Goal: Task Accomplishment & Management: Manage account settings

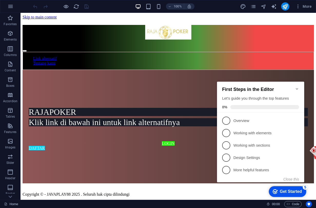
click at [297, 87] on icon "Minimize checklist" at bounding box center [297, 89] width 4 height 4
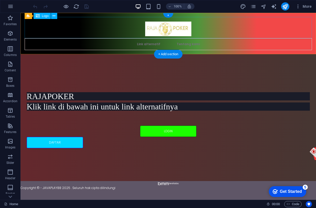
click at [159, 28] on div at bounding box center [168, 27] width 287 height 21
select select "px"
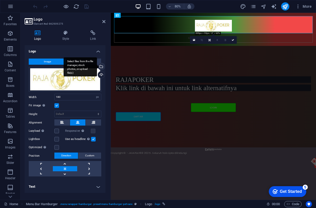
click at [103, 66] on div "Select files from the file manager, stock photos, or upload file(s)" at bounding box center [101, 67] width 8 height 8
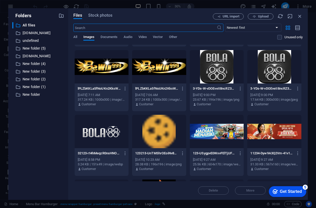
scroll to position [205, 0]
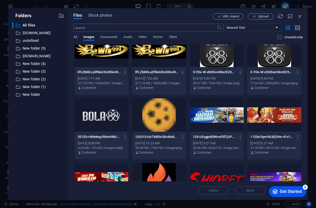
click at [98, 113] on div at bounding box center [102, 114] width 54 height 33
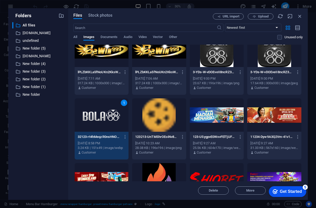
click at [98, 113] on div "1" at bounding box center [102, 114] width 54 height 33
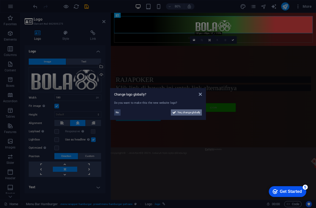
click at [190, 114] on span "Yes, change globally" at bounding box center [189, 112] width 23 height 6
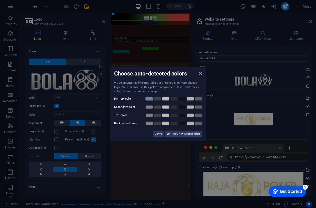
click at [147, 98] on link at bounding box center [149, 98] width 8 height 4
click at [165, 123] on link at bounding box center [166, 123] width 8 height 4
click at [182, 115] on link at bounding box center [182, 115] width 8 height 4
click at [200, 103] on div "We've automatically extracted a set of colors from your chosen logo. You can no…" at bounding box center [158, 109] width 88 height 56
click at [199, 107] on link at bounding box center [199, 107] width 8 height 4
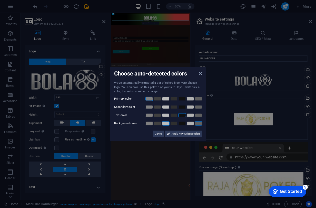
click at [199, 123] on link at bounding box center [199, 123] width 8 height 4
click at [200, 113] on link at bounding box center [199, 115] width 8 height 4
click at [169, 123] on link at bounding box center [166, 123] width 8 height 4
click at [175, 134] on span "Apply new website colors" at bounding box center [186, 133] width 29 height 6
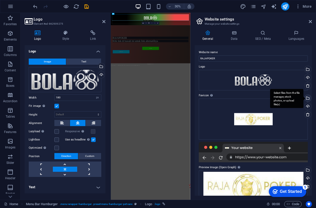
click at [307, 97] on div "Select files from the file manager, stock photos, or upload file(s)" at bounding box center [308, 99] width 8 height 8
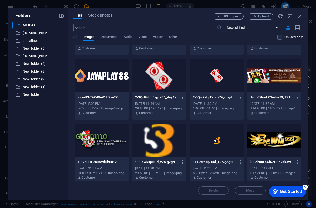
scroll to position [154, 0]
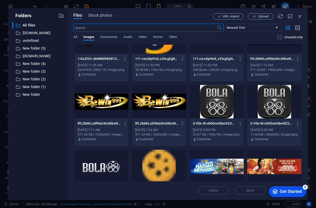
click at [223, 100] on div at bounding box center [217, 101] width 54 height 33
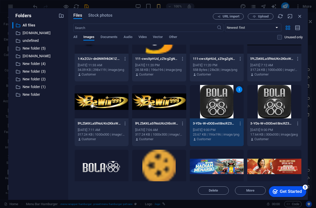
click at [223, 100] on div "1" at bounding box center [217, 101] width 54 height 33
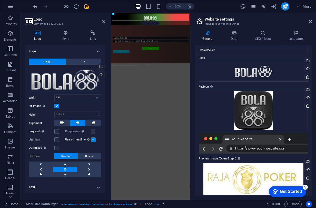
scroll to position [13, 0]
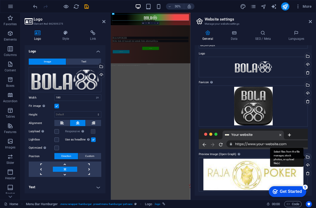
click at [307, 157] on div "Select files from the file manager, stock photos, or upload file(s)" at bounding box center [308, 157] width 8 height 8
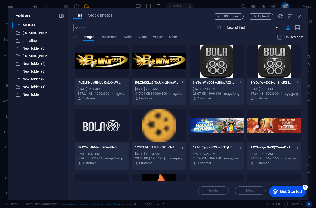
scroll to position [205, 0]
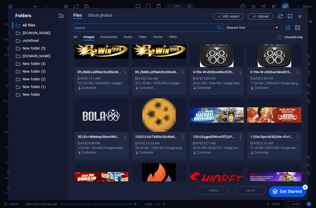
click at [102, 118] on div at bounding box center [102, 114] width 54 height 33
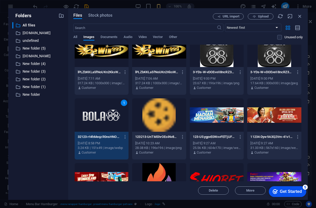
click at [102, 118] on div "1" at bounding box center [102, 114] width 54 height 33
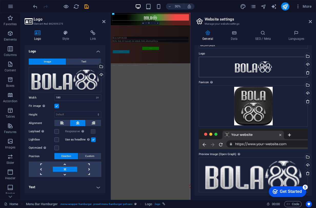
scroll to position [0, 0]
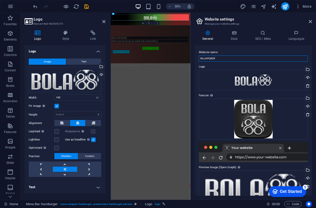
drag, startPoint x: 337, startPoint y: 70, endPoint x: 261, endPoint y: 159, distance: 116.8
click at [226, 55] on label "Website name" at bounding box center [253, 52] width 109 height 6
click at [226, 55] on input "RAJAPOKER" at bounding box center [253, 58] width 109 height 6
click at [226, 55] on label "Website name" at bounding box center [253, 52] width 109 height 6
click at [226, 55] on input "RAJAPOKER" at bounding box center [253, 58] width 109 height 6
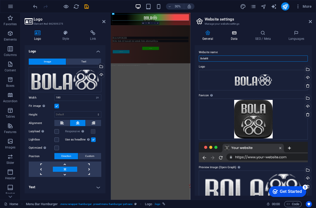
type input "Bola88"
click at [238, 35] on icon at bounding box center [234, 32] width 22 height 5
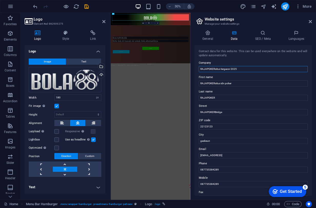
drag, startPoint x: 251, startPoint y: 69, endPoint x: 197, endPoint y: 70, distance: 54.2
click at [197, 70] on div "Contact data for this website. This can be used everywhere on the website and w…" at bounding box center [253, 120] width 117 height 150
type input "Bola88 Situs gacor [PERSON_NAME] terpercaya"
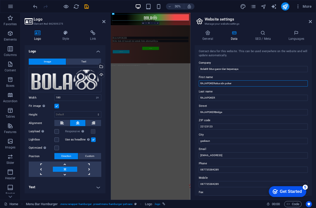
type input "D"
type input "Bola88 bermain dengan sportif dan menang dengan hoki"
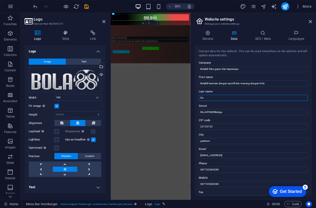
type input "D"
type input "Bola88"
type input "bola88"
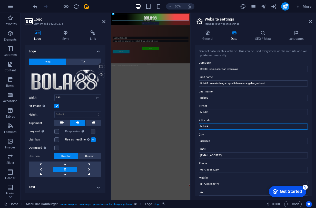
type input "bola88"
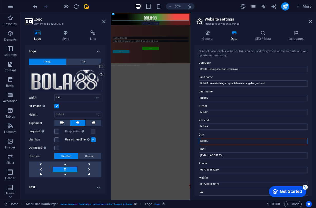
type input "bola88"
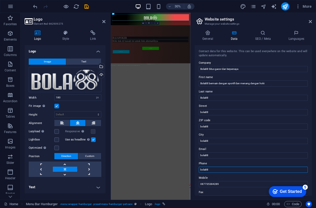
type input "bola88"
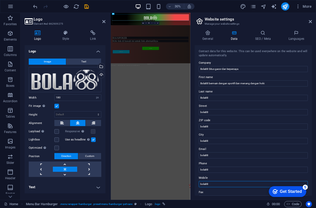
type input "bola88"
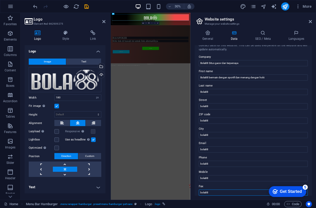
type input "bola88"
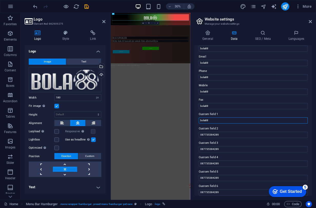
type input "bola88"
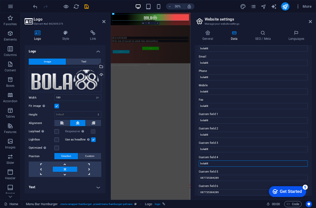
type input "bola88"
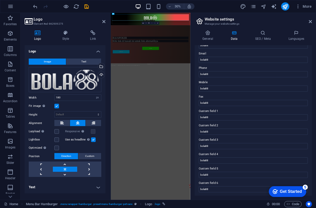
scroll to position [96, 0]
click at [248, 31] on icon at bounding box center [262, 32] width 31 height 5
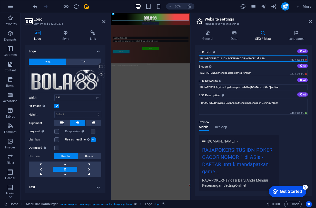
click at [221, 60] on input "RAJAPOKERSITUS IDN POKER GACOR NOMOR 1 di ASia" at bounding box center [253, 58] width 109 height 6
click at [221, 59] on input "RAJAPOKERSITUS IDN POKER GACOR NOMOR 1 di ASia" at bounding box center [253, 58] width 109 height 6
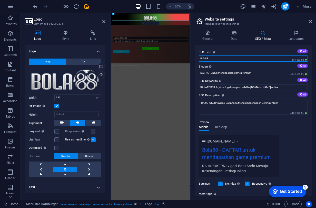
type input "Bola88"
drag, startPoint x: 374, startPoint y: 87, endPoint x: 338, endPoint y: 209, distance: 127.1
click at [220, 73] on input "DAFTAR untuk mendapatkan game premium" at bounding box center [253, 73] width 109 height 6
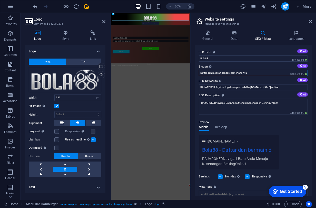
type input "Daftar dan rasakan sensasi kemenangnya"
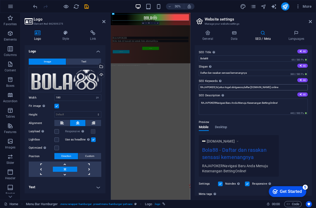
drag, startPoint x: 283, startPoint y: 83, endPoint x: 264, endPoint y: 87, distance: 20.1
click at [231, 88] on div "SEO Keywords Comma-separated list of keywords representing your website. AI RAJ…" at bounding box center [253, 84] width 109 height 12
click at [264, 87] on input "RAJAPOKER,5d,situs togel.slotgascor,daftar bola88.digital online" at bounding box center [253, 87] width 109 height 6
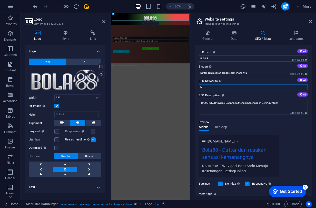
type input "b"
type input "bola88.bola88ku,,bola88asia,bola88 gacor,situs gacor"
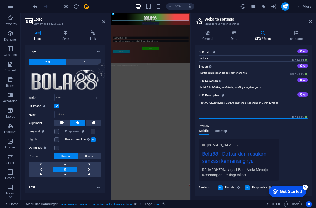
drag, startPoint x: 283, startPoint y: 104, endPoint x: 191, endPoint y: 102, distance: 92.1
click at [191, 102] on aside "Website settings Manage your website settings General Data SEO / Meta Languages…" at bounding box center [253, 106] width 126 height 187
type textarea "D"
type textarea "bola88 situs teraman dan terpercaya di indonesia"
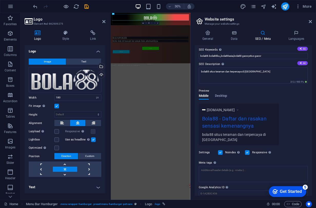
scroll to position [51, 0]
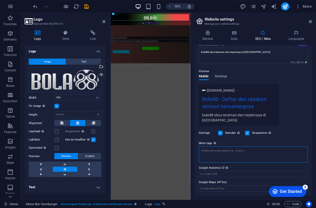
click at [247, 155] on textarea "Meta tags Enter HTML code here that will be placed inside the tags of your webs…" at bounding box center [253, 154] width 109 height 16
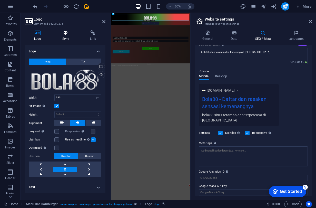
click at [68, 36] on h4 "Style" at bounding box center [67, 35] width 28 height 11
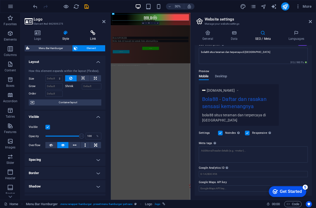
click at [92, 34] on icon at bounding box center [93, 32] width 25 height 5
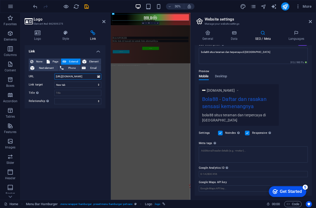
click at [80, 76] on input "https://inirajapoker.cyou/ref/jasainstal" at bounding box center [77, 76] width 47 height 6
paste input "t.ly/Z4JXD"
type input "[URL][DOMAIN_NAME]"
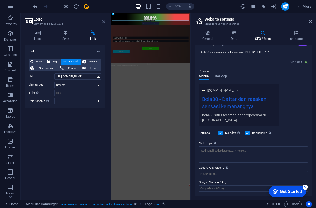
click at [105, 20] on icon at bounding box center [103, 22] width 3 height 4
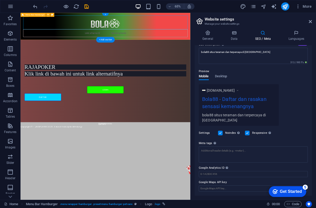
click at [227, 50] on div "Link alternatif Tentang kami" at bounding box center [151, 33] width 261 height 41
select select "header"
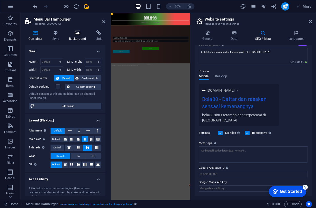
click at [80, 34] on icon at bounding box center [77, 32] width 25 height 5
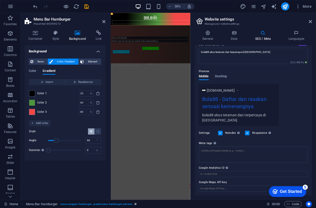
click at [34, 102] on span at bounding box center [32, 103] width 6 height 6
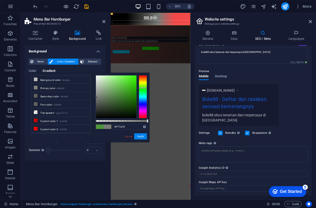
drag, startPoint x: 108, startPoint y: 95, endPoint x: 97, endPoint y: 97, distance: 11.5
click at [97, 97] on div at bounding box center [116, 96] width 41 height 43
click at [143, 139] on button "Apply" at bounding box center [140, 136] width 13 height 6
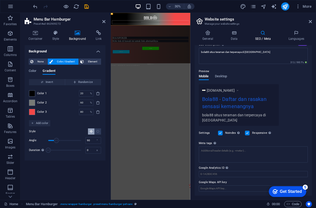
click at [30, 113] on span at bounding box center [32, 112] width 6 height 6
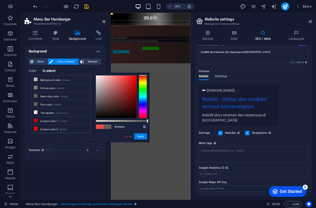
type input "#000000"
drag, startPoint x: 106, startPoint y: 100, endPoint x: 131, endPoint y: 133, distance: 41.4
click at [108, 118] on div at bounding box center [121, 96] width 51 height 43
drag, startPoint x: 137, startPoint y: 132, endPoint x: 140, endPoint y: 136, distance: 5.5
click at [137, 134] on div "#000000 Supported formats #0852ed rgb(8, 82, 237) rgba(8, 82, 237, 90%) hsv(221…" at bounding box center [121, 145] width 57 height 144
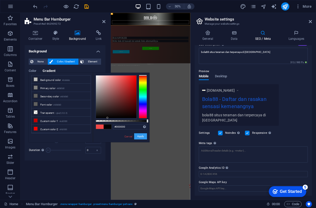
click at [140, 137] on button "Apply" at bounding box center [140, 136] width 13 height 6
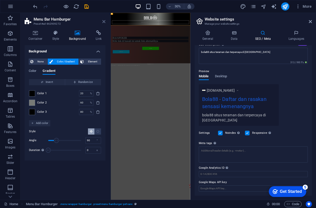
click at [105, 23] on icon at bounding box center [103, 22] width 3 height 4
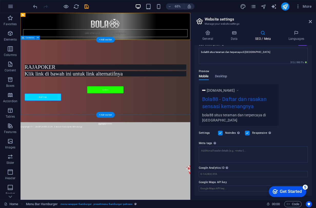
click at [88, 81] on div "RAJAPOKER Klik link di bawah ini untuk link alternatifnya LOGIN DAFTAR" at bounding box center [151, 117] width 261 height 127
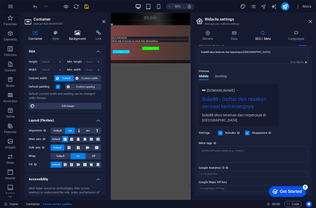
click at [75, 33] on icon at bounding box center [77, 32] width 25 height 5
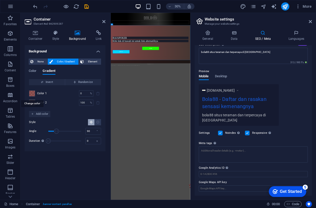
click at [31, 95] on span at bounding box center [32, 94] width 6 height 6
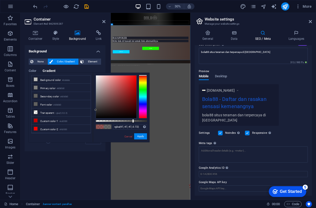
drag, startPoint x: 102, startPoint y: 100, endPoint x: 96, endPoint y: 110, distance: 11.9
click at [96, 110] on div at bounding box center [116, 96] width 41 height 43
click at [140, 139] on button "Apply" at bounding box center [140, 136] width 13 height 6
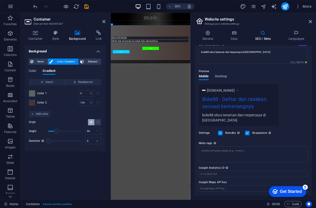
drag, startPoint x: 32, startPoint y: 104, endPoint x: 38, endPoint y: 104, distance: 6.9
click at [33, 104] on span at bounding box center [32, 103] width 6 height 6
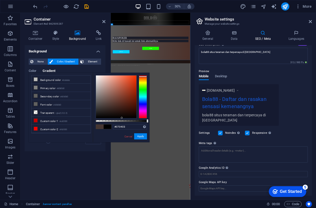
type input "#000000"
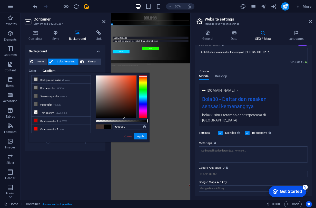
drag, startPoint x: 113, startPoint y: 104, endPoint x: 131, endPoint y: 132, distance: 32.8
click at [124, 124] on div "#000000 Supported formats #0852ed rgb(8, 82, 237) rgba(8, 82, 237, 90%) hsv(221…" at bounding box center [121, 145] width 57 height 144
click at [142, 137] on button "Apply" at bounding box center [140, 136] width 13 height 6
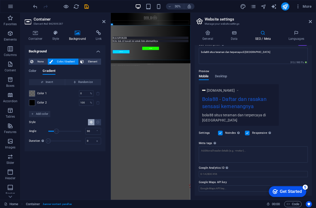
click at [105, 22] on aside "Container Element #ed-862909287 Container Style Background Link Size Height Def…" at bounding box center [66, 106] width 90 height 187
click at [102, 21] on h2 "Container" at bounding box center [70, 19] width 72 height 5
click at [54, 35] on icon at bounding box center [55, 32] width 15 height 5
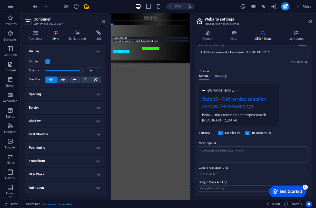
click at [73, 27] on div "Container Style Background Link Size Height Default px rem % vh vw Min. height …" at bounding box center [65, 112] width 89 height 173
click at [78, 31] on icon at bounding box center [77, 32] width 25 height 5
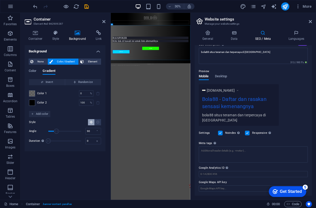
click at [87, 37] on h4 "Background" at bounding box center [78, 35] width 27 height 11
click at [94, 33] on icon at bounding box center [99, 32] width 14 height 5
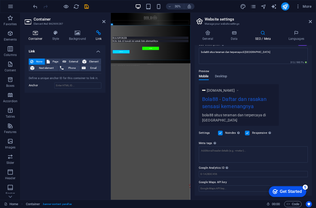
click at [31, 32] on icon at bounding box center [36, 32] width 22 height 5
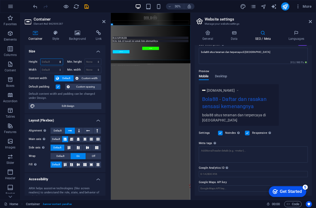
click at [56, 62] on select "Default px rem % vh vw" at bounding box center [52, 62] width 22 height 6
select select "px"
click at [55, 59] on select "Default px rem % vh vw" at bounding box center [52, 62] width 22 height 6
type input "450"
click at [80, 113] on div "Height 450 Default px rem % vh vw Min. height None px rem % vh vw Width Default…" at bounding box center [65, 83] width 81 height 59
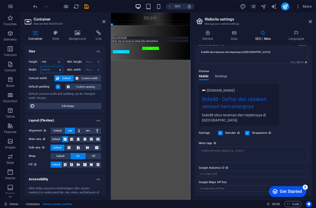
click at [50, 68] on select "Default px rem % em vh vw" at bounding box center [52, 70] width 22 height 6
select select "px"
click at [55, 67] on select "Default px rem % em vh vw" at bounding box center [52, 70] width 22 height 6
type input "1033"
click at [83, 118] on h4 "Layout (Flexbox)" at bounding box center [65, 118] width 81 height 9
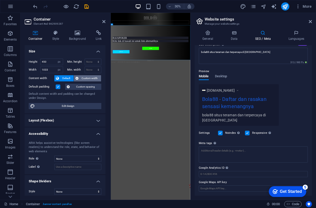
click at [83, 80] on span "Custom width" at bounding box center [90, 78] width 20 height 6
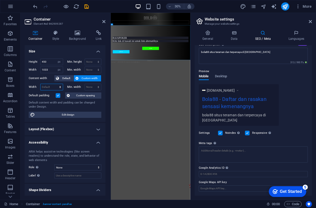
click at [48, 84] on select "Default px rem % em vh vw" at bounding box center [52, 87] width 22 height 6
select select "px"
click at [55, 84] on select "Default px rem % em vh vw" at bounding box center [52, 87] width 22 height 6
type input "1033"
click at [90, 86] on select "None px rem % vh vw" at bounding box center [93, 87] width 16 height 6
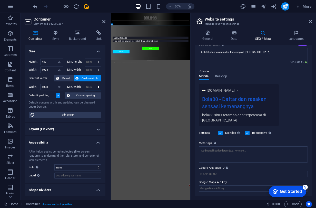
select select "px"
click at [93, 84] on select "None px rem % vh vw" at bounding box center [93, 87] width 16 height 6
type input "0"
click at [180, 179] on html "Skip to main content Link alternatif Tentang kami RAJAPOKER Klik link di bawah …" at bounding box center [243, 96] width 265 height 166
drag, startPoint x: 103, startPoint y: 22, endPoint x: 127, endPoint y: 13, distance: 25.7
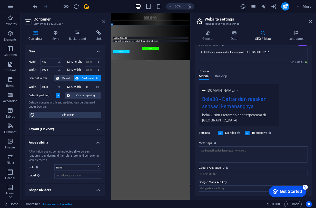
click at [103, 22] on icon at bounding box center [103, 22] width 3 height 4
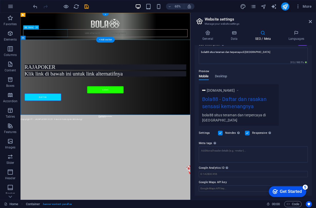
click at [44, 44] on nav "Link alternatif Tentang kami" at bounding box center [151, 44] width 253 height 12
select select "next"
select select "alternate"
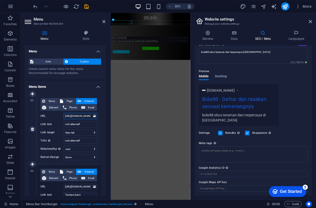
click at [72, 114] on input "https://inirajapoker.cyou/ref/jasainstal" at bounding box center [81, 116] width 34 height 6
paste input "t.ly/Z4JXD"
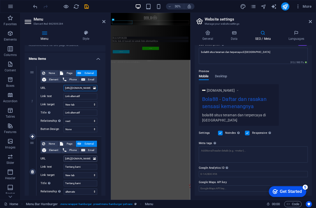
type input "[URL][DOMAIN_NAME]"
click at [77, 158] on input "https://inirajapoker.cyou/ref/jasainstal" at bounding box center [81, 158] width 34 height 6
paste input "t.ly/Z4JXD"
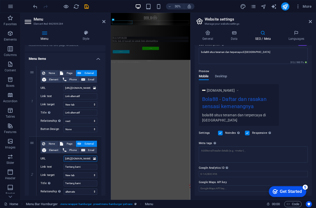
type input "[URL][DOMAIN_NAME]"
click at [103, 19] on h2 "Menu" at bounding box center [70, 19] width 72 height 5
click at [103, 20] on icon at bounding box center [103, 22] width 3 height 4
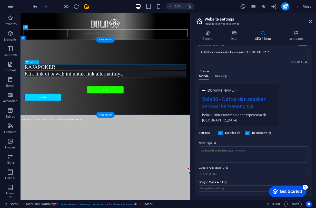
click at [48, 96] on div "RAJAPOKER Klik link di bawah ini untuk link alternatifnya" at bounding box center [151, 101] width 249 height 18
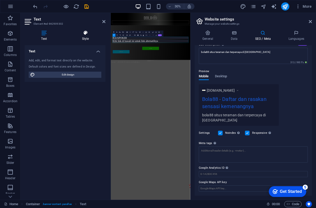
click at [88, 35] on h4 "Style" at bounding box center [85, 35] width 40 height 11
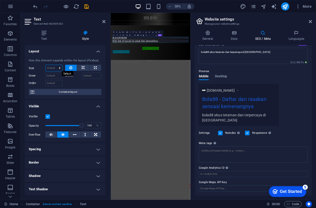
click at [58, 67] on select "Default auto px % 1/1 1/2 1/3 1/4 1/5 1/6 1/7 1/8 1/9 1/10" at bounding box center [54, 68] width 17 height 6
select select "px"
click at [54, 65] on select "Default auto px % 1/1 1/2 1/3 1/4 1/5 1/6 1/7 1/8 1/9 1/10" at bounding box center [54, 68] width 17 height 6
type input "0"
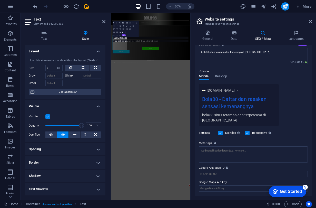
click at [106, 21] on aside "Text Element #ed-862909302 Text Style Text Add, edit, and format text directly …" at bounding box center [66, 106] width 90 height 187
click at [105, 21] on icon at bounding box center [103, 22] width 3 height 4
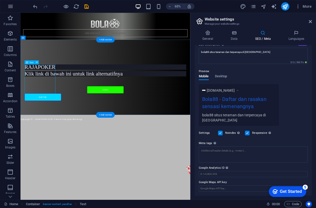
click at [57, 92] on div "RAJAPOKER Klik link di bawah ini untuk link alternatifnya" at bounding box center [151, 101] width 249 height 18
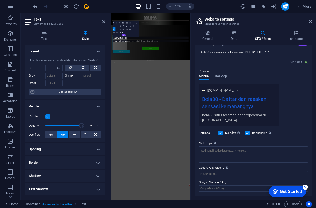
click at [45, 65] on div "Size 0 Default auto px % 1/1 1/2 1/3 1/4 1/5 1/6 1/7 1/8 1/9 1/10" at bounding box center [46, 68] width 34 height 7
click at [56, 67] on select "Default auto px % 1/1 1/2 1/3 1/4 1/5 1/6 1/7 1/8 1/9 1/10" at bounding box center [58, 68] width 7 height 6
select select "auto"
click at [55, 65] on select "Default auto px % 1/1 1/2 1/3 1/4 1/5 1/6 1/7 1/8 1/9 1/10" at bounding box center [58, 68] width 7 height 6
select select "DISABLED_OPTION_VALUE"
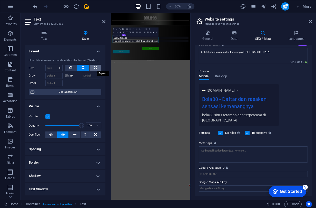
click at [94, 67] on icon at bounding box center [95, 68] width 3 height 6
type input "100"
select select "%"
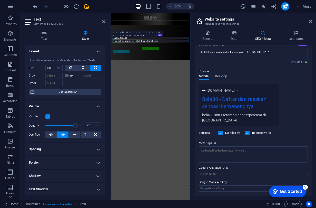
type input "84"
drag, startPoint x: 82, startPoint y: 126, endPoint x: 75, endPoint y: 126, distance: 6.2
click at [75, 126] on span at bounding box center [75, 125] width 5 height 5
click at [102, 21] on icon at bounding box center [103, 22] width 3 height 4
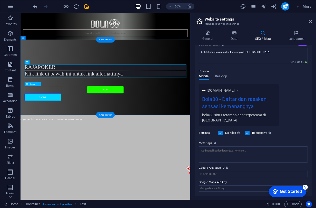
click at [70, 133] on div "LOGIN" at bounding box center [151, 130] width 249 height 11
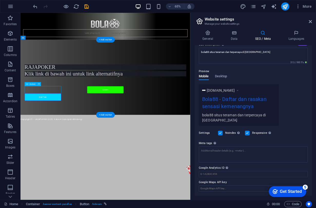
click at [70, 133] on div "LOGIN" at bounding box center [151, 130] width 249 height 11
select select "px"
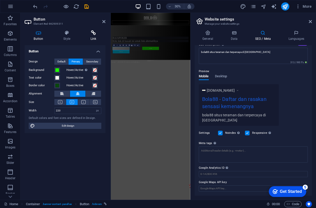
click at [91, 33] on icon at bounding box center [93, 32] width 24 height 5
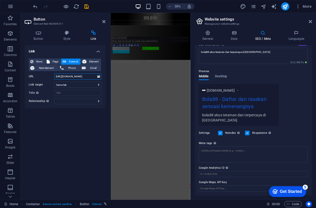
click at [68, 76] on input "https://inirajapoker.cyou/ref/jasainstal" at bounding box center [77, 76] width 47 height 6
paste input "t.ly/Z4JXD"
type input "[URL][DOMAIN_NAME]"
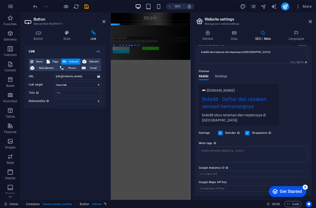
click at [185, 137] on div "DAFTAR" at bounding box center [243, 142] width 253 height 11
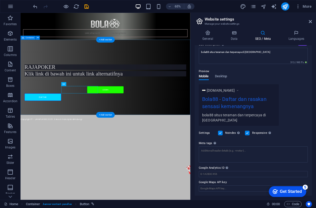
click at [197, 64] on div "RAJAPOKER Klik link di bawah ini untuk link alternatifnya LOGIN DAFTAR" at bounding box center [151, 111] width 261 height 115
select select "px"
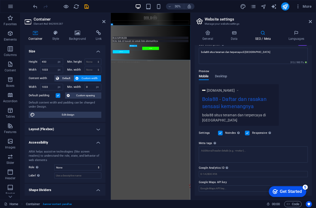
click at [193, 137] on div "DAFTAR" at bounding box center [243, 142] width 253 height 11
select select "px"
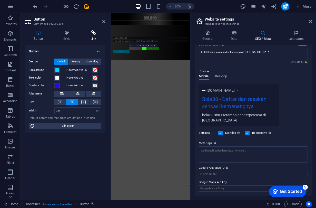
click at [96, 32] on icon at bounding box center [93, 32] width 24 height 5
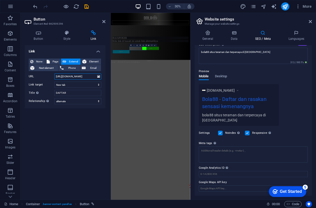
click at [74, 74] on input "https://inirajapoker.cyou/ref/jasainstal" at bounding box center [77, 76] width 47 height 6
paste input "t.ly/Z4JXD"
type input "[URL][DOMAIN_NAME]"
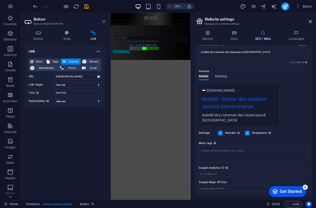
click at [103, 21] on icon at bounding box center [103, 22] width 3 height 4
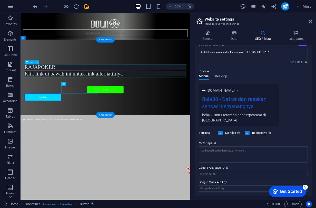
click at [63, 100] on div "RAJAPOKER Klik link di bawah ini untuk link alternatifnya" at bounding box center [151, 101] width 249 height 18
select select "%"
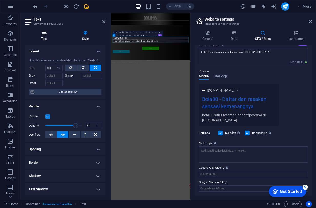
click at [43, 31] on icon at bounding box center [44, 32] width 39 height 5
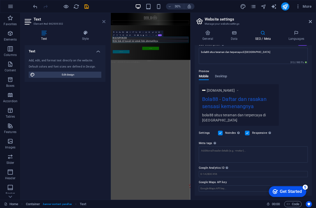
click at [103, 22] on icon at bounding box center [103, 22] width 3 height 4
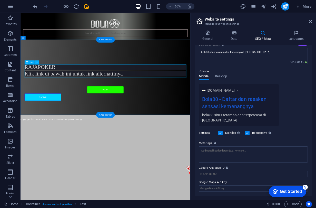
click at [57, 94] on div "RAJAPOKER Klik link di bawah ini untuk link alternatifnya" at bounding box center [151, 101] width 249 height 18
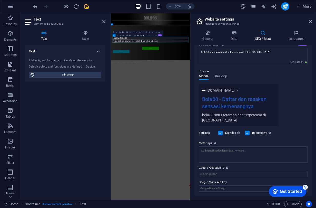
click at [171, 96] on h2 "RAJAPOKER" at bounding box center [243, 96] width 253 height 8
click at [104, 21] on icon at bounding box center [103, 22] width 3 height 4
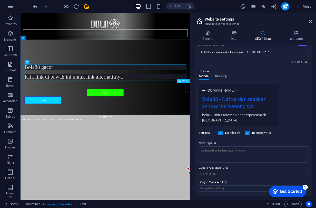
click at [187, 81] on span "Image" at bounding box center [185, 81] width 6 height 2
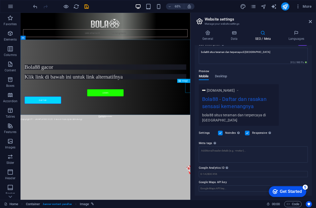
click at [186, 82] on span "Image" at bounding box center [185, 81] width 6 height 2
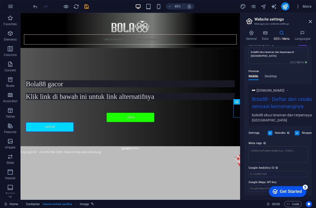
drag, startPoint x: 191, startPoint y: 87, endPoint x: 242, endPoint y: 84, distance: 51.4
click at [242, 84] on div "Home Favorites Elements Columns Content Boxes Accordion Tables Features Images …" at bounding box center [158, 106] width 316 height 187
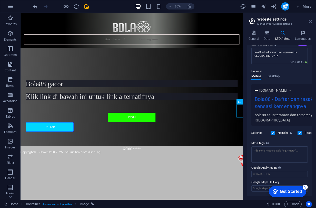
drag, startPoint x: 313, startPoint y: 19, endPoint x: 310, endPoint y: 21, distance: 3.1
click at [313, 19] on aside "Website settings Manage your website settings General Data SEO / Meta Languages…" at bounding box center [279, 106] width 73 height 187
click at [310, 21] on icon at bounding box center [310, 22] width 3 height 4
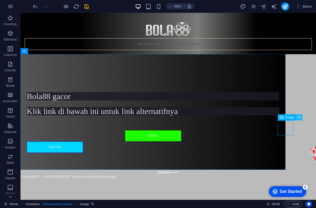
click at [301, 117] on icon at bounding box center [299, 117] width 3 height 5
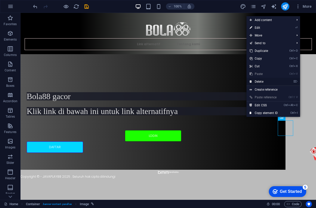
click at [262, 80] on link "⌦ Delete" at bounding box center [264, 82] width 34 height 8
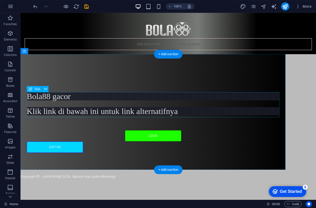
click at [112, 99] on div "Bola88 gacor Klik link di bawah ini untuk link alternatifnya" at bounding box center [153, 103] width 253 height 23
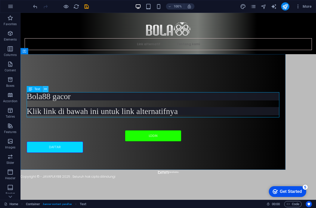
click at [45, 89] on icon at bounding box center [45, 88] width 3 height 5
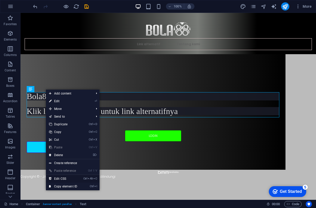
click at [62, 178] on link "Ctrl Alt C Edit CSS" at bounding box center [63, 179] width 34 height 8
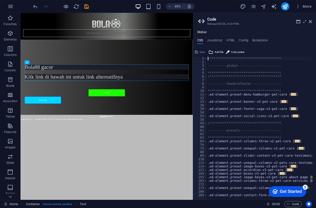
scroll to position [0, 0]
click at [234, 51] on span "Color picker" at bounding box center [237, 52] width 13 height 6
type input "#645959"
click at [294, 107] on div "**********" at bounding box center [261, 130] width 109 height 146
type textarea "}#645959"
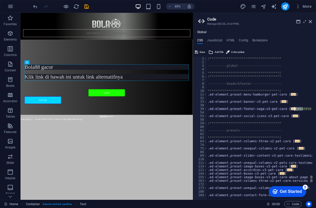
click at [234, 80] on div "**********" at bounding box center [261, 130] width 109 height 146
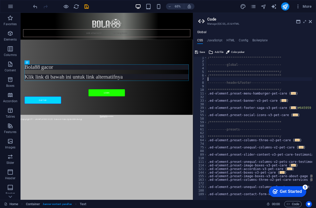
scroll to position [1, 0]
click at [291, 108] on span "..." at bounding box center [293, 107] width 5 height 3
type textarea ".ed-element.preset-footer-saga-v3-pet-care {"
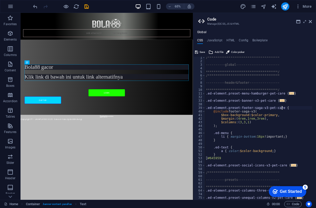
click at [128, 179] on html "Skip to main content Link alternatif Tentang kami Bola88 gacor Klik link di baw…" at bounding box center [153, 96] width 265 height 166
click at [311, 20] on icon at bounding box center [310, 22] width 3 height 4
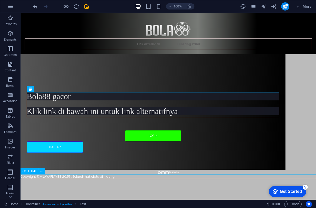
click at [54, 176] on div "Copyright © - JAVAPLAY88 2025 . Seluruh hak cipta dilindungi" at bounding box center [169, 176] width 296 height 5
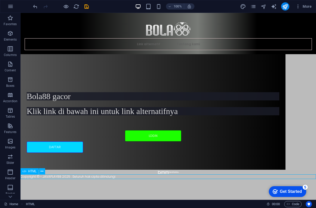
click at [54, 176] on div "Copyright © - JAVAPLAY88 2025 . Seluruh hak cipta dilindungi" at bounding box center [169, 176] width 296 height 5
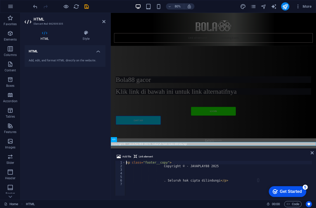
click at [198, 166] on div "< p class = "footer__copy" > Copyright © - JAVAPLAY88 2025 . Seluruh hak cipta …" at bounding box center [218, 182] width 187 height 42
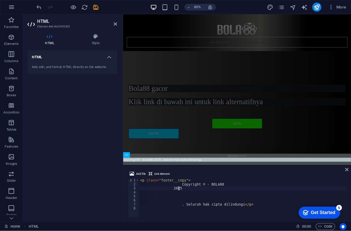
scroll to position [0, 3]
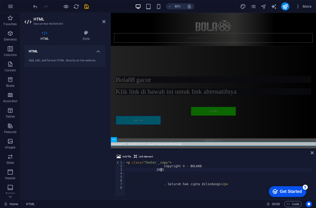
type textarea "2025"
click at [316, 38] on div "Link alternatif Tentang kami" at bounding box center [239, 33] width 257 height 41
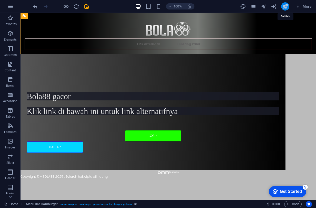
click at [288, 6] on icon "publish" at bounding box center [285, 7] width 6 height 6
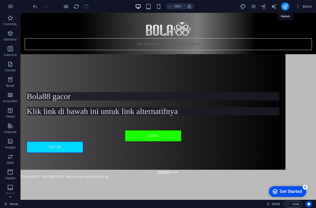
click at [288, 7] on icon "publish" at bounding box center [285, 7] width 6 height 6
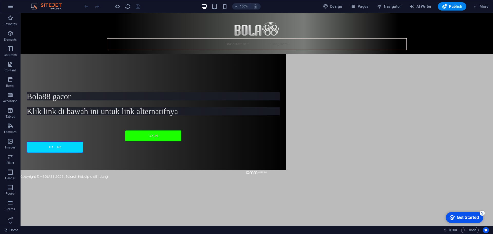
drag, startPoint x: 93, startPoint y: 6, endPoint x: 86, endPoint y: 7, distance: 6.5
click at [91, 7] on div at bounding box center [111, 6] width 57 height 8
drag, startPoint x: 86, startPoint y: 7, endPoint x: 94, endPoint y: 7, distance: 7.5
click at [86, 7] on div at bounding box center [111, 6] width 57 height 8
click at [353, 91] on div "Link alternatif Tentang kami Bola88 gacor Klik link di bawah ini untuk link alt…" at bounding box center [257, 96] width 472 height 166
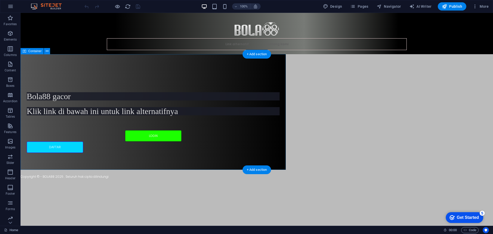
click at [232, 84] on div "Bola88 gacor Klik link di bawah ini untuk link alternatifnya LOGIN DAFTAR" at bounding box center [153, 111] width 265 height 115
select select "px"
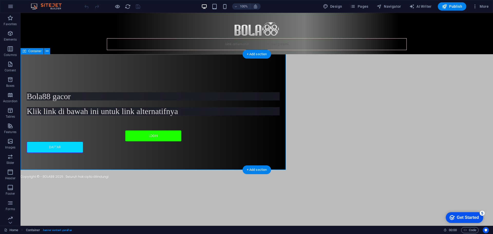
select select "px"
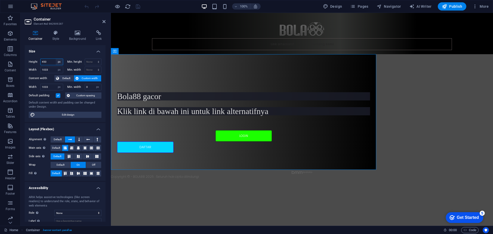
click at [59, 62] on select "Default px rem % vh vw" at bounding box center [59, 62] width 7 height 6
select select "default"
click at [56, 59] on select "Default px rem % vh vw" at bounding box center [59, 62] width 7 height 6
select select "DISABLED_OPTION_VALUE"
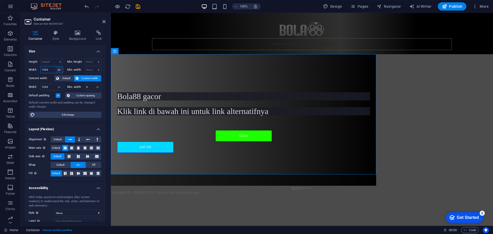
click at [56, 69] on select "Default px rem % em vh vw" at bounding box center [59, 70] width 7 height 6
select select "default"
click at [56, 67] on select "Default px rem % em vh vw" at bounding box center [59, 70] width 7 height 6
select select "DISABLED_OPTION_VALUE"
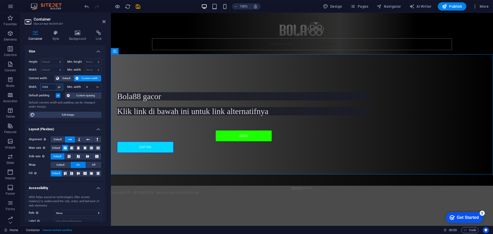
click at [60, 86] on select "Default px rem % em vh vw" at bounding box center [59, 87] width 7 height 6
select select "52k0o9qtju8"
click at [56, 84] on select "Default px rem % em vh vw" at bounding box center [59, 87] width 7 height 6
select select "DISABLED_OPTION_VALUE"
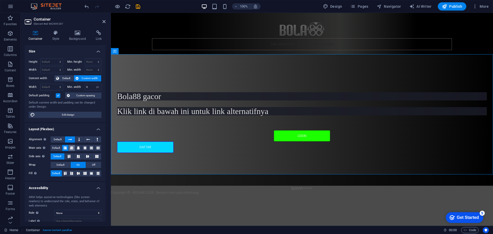
click at [72, 150] on icon at bounding box center [71, 148] width 3 height 6
click at [82, 149] on button at bounding box center [85, 148] width 6 height 6
click at [73, 148] on button at bounding box center [72, 148] width 6 height 6
click at [93, 148] on button at bounding box center [91, 148] width 6 height 6
click at [96, 139] on icon at bounding box center [97, 139] width 2 height 6
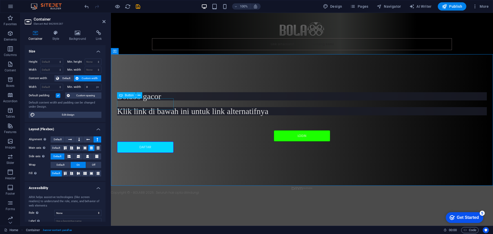
drag, startPoint x: 139, startPoint y: 92, endPoint x: 250, endPoint y: 105, distance: 111.6
click at [139, 141] on div "DAFTAR" at bounding box center [301, 146] width 369 height 11
select select "px"
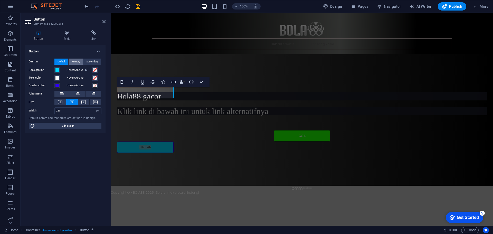
click at [75, 62] on span "Primary" at bounding box center [76, 62] width 8 height 6
click at [93, 61] on span "Secondary" at bounding box center [92, 62] width 12 height 6
click at [55, 59] on button "Default" at bounding box center [61, 62] width 14 height 6
click at [66, 30] on div "Button Style Link Button Design Default Primary Secondary Background Hover/Acti…" at bounding box center [65, 125] width 89 height 199
click at [65, 34] on icon at bounding box center [66, 32] width 25 height 5
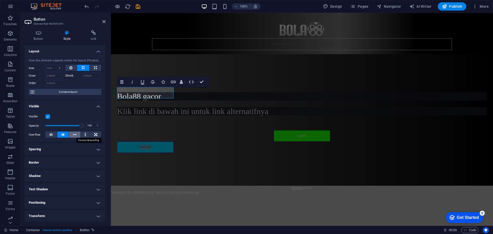
click at [73, 132] on icon at bounding box center [75, 134] width 4 height 6
click at [63, 148] on h4 "Spacing" at bounding box center [65, 149] width 81 height 12
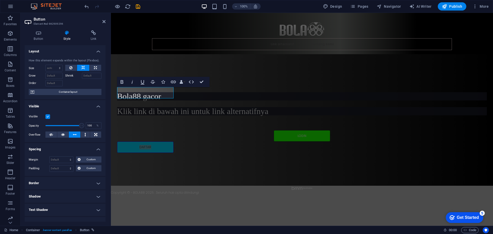
click at [57, 181] on h4 "Border" at bounding box center [65, 183] width 81 height 12
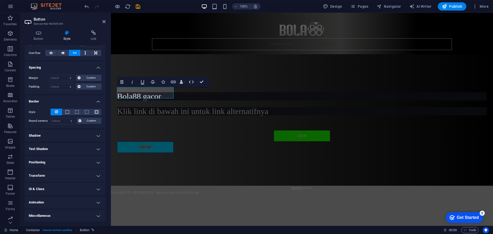
scroll to position [82, 0]
click at [70, 162] on h4 "Positioning" at bounding box center [65, 162] width 81 height 12
click at [65, 203] on h4 "ID & Class" at bounding box center [65, 206] width 81 height 12
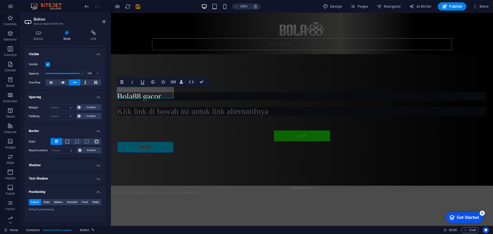
scroll to position [31, 0]
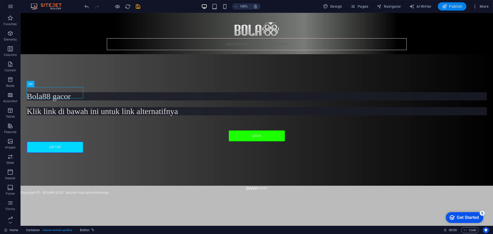
click at [456, 4] on button "Publish" at bounding box center [451, 6] width 28 height 8
